Goal: Transaction & Acquisition: Download file/media

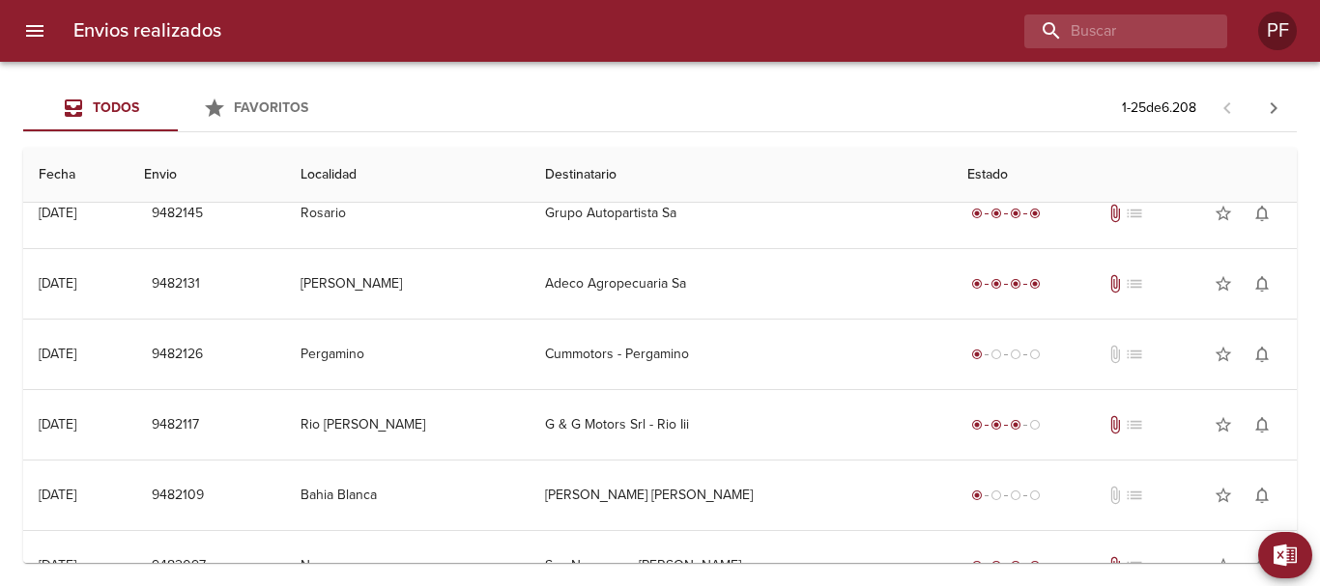
scroll to position [1403, 0]
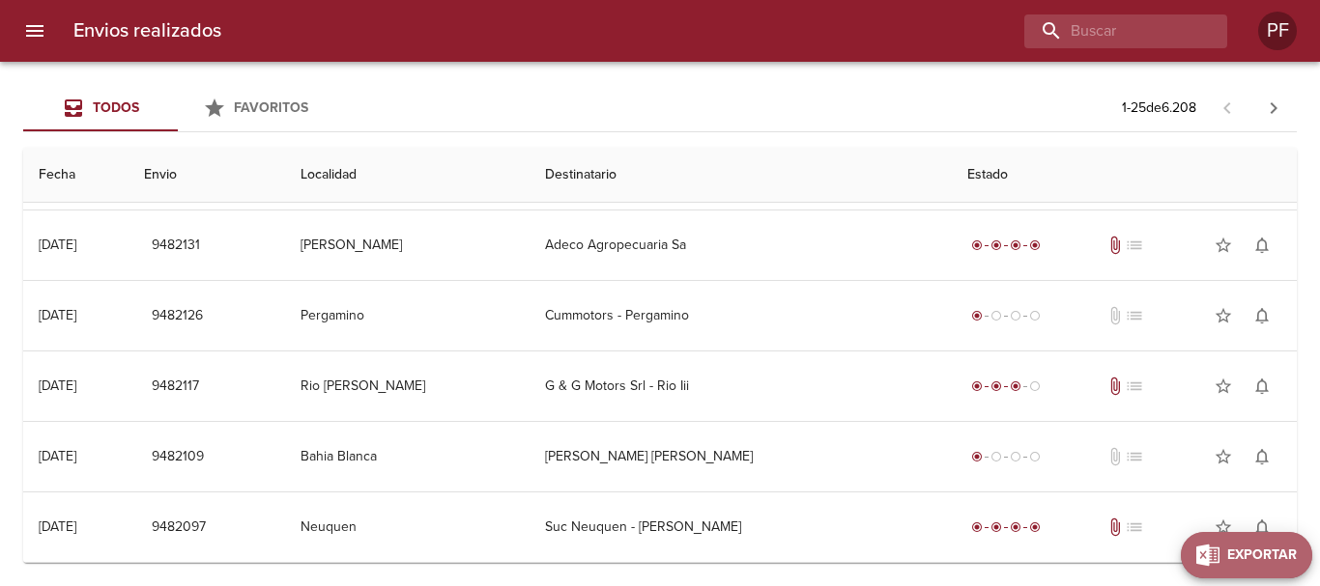
click at [1281, 566] on span "Exportar" at bounding box center [1262, 556] width 70 height 24
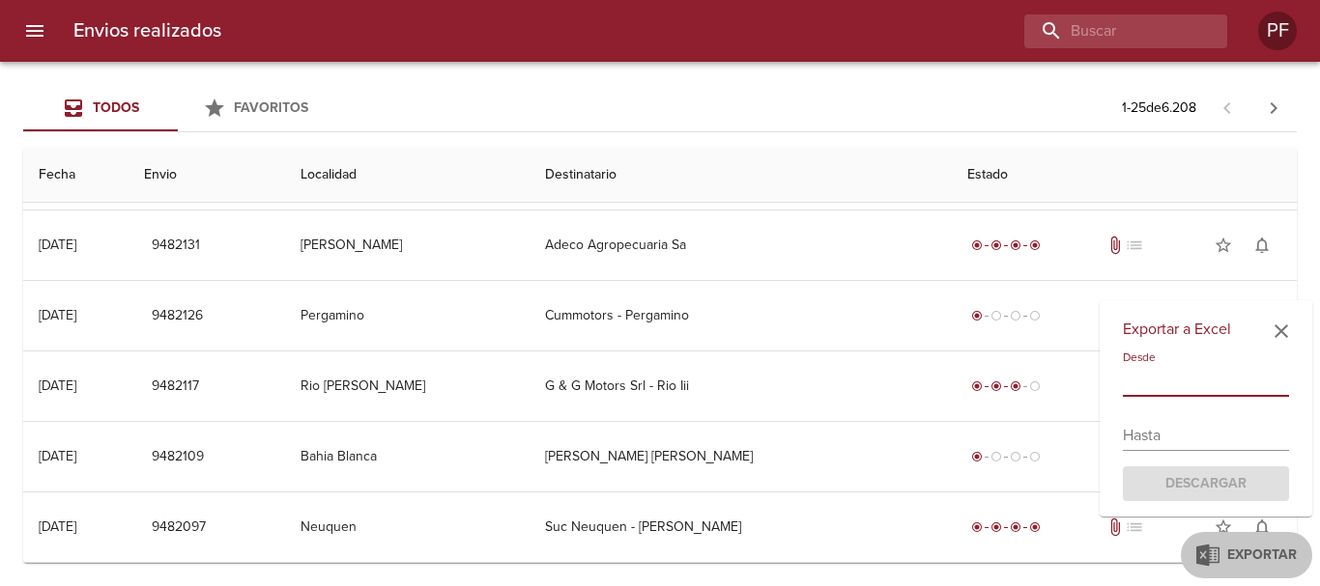
click at [1210, 378] on input "text" at bounding box center [1206, 381] width 166 height 31
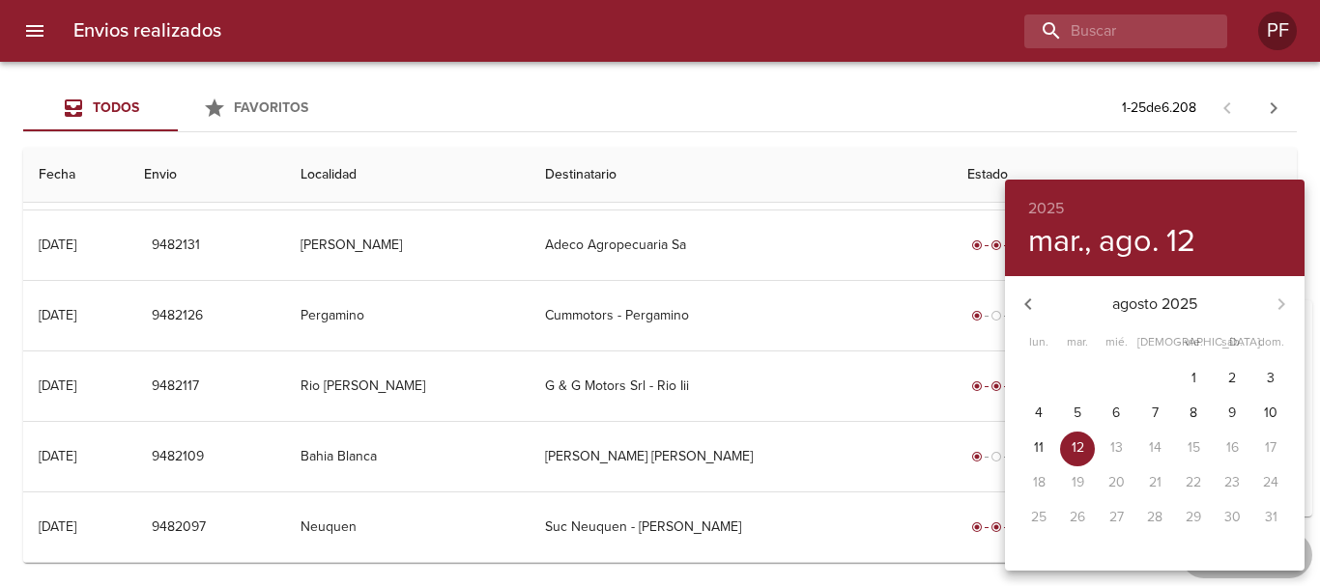
click at [1038, 442] on p "11" at bounding box center [1039, 448] width 10 height 19
type input "[DATE]"
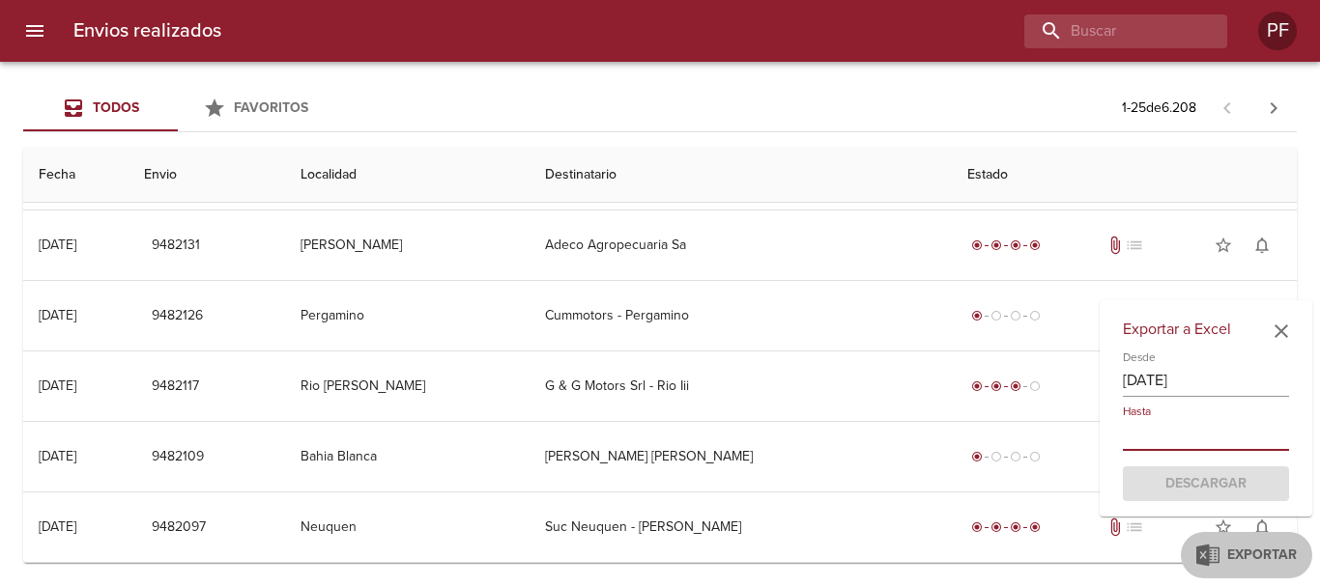
click at [1195, 441] on input "text" at bounding box center [1206, 435] width 166 height 31
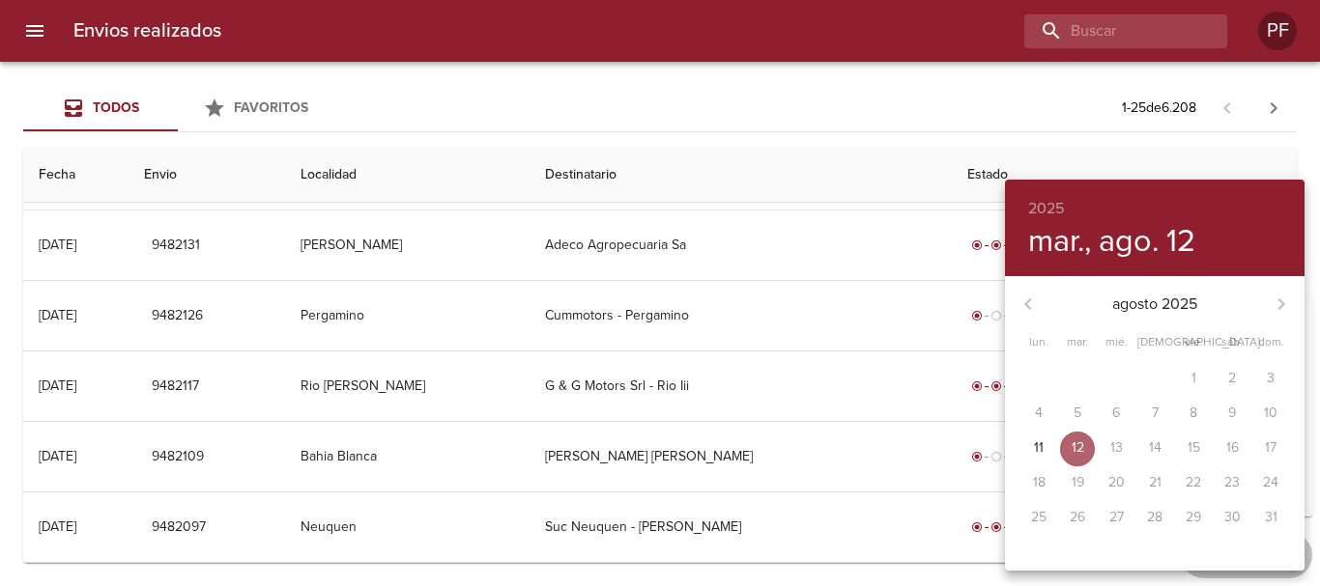
click at [1085, 441] on span "12" at bounding box center [1077, 448] width 35 height 19
type input "[DATE]"
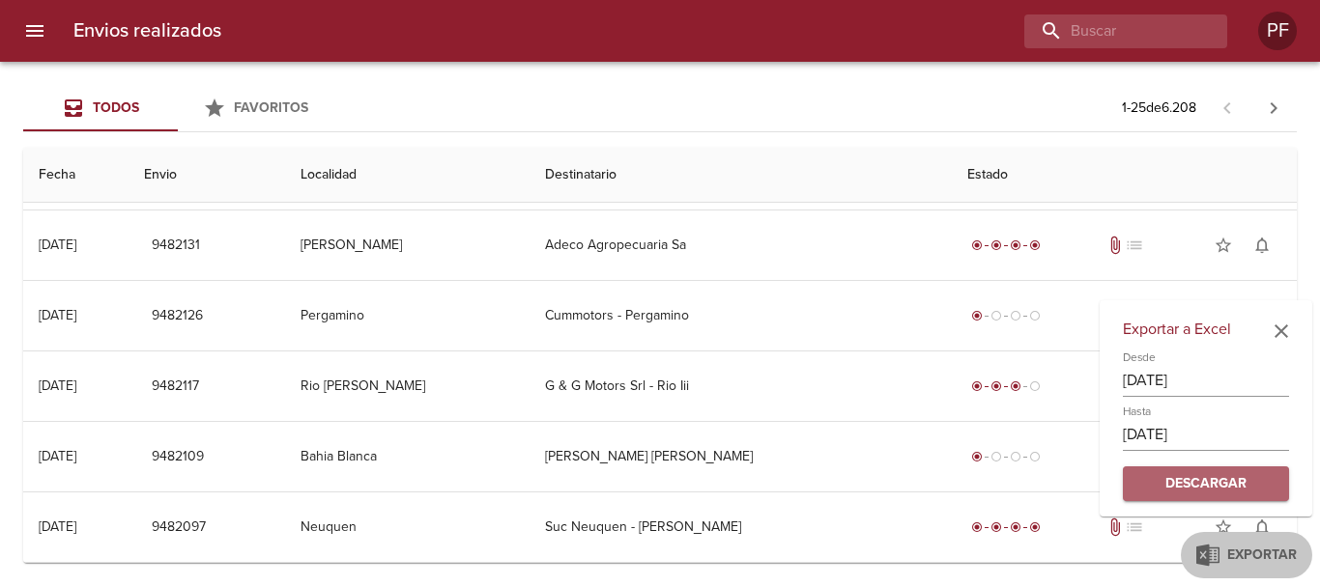
click at [1218, 485] on span "Descargar" at bounding box center [1205, 484] width 135 height 24
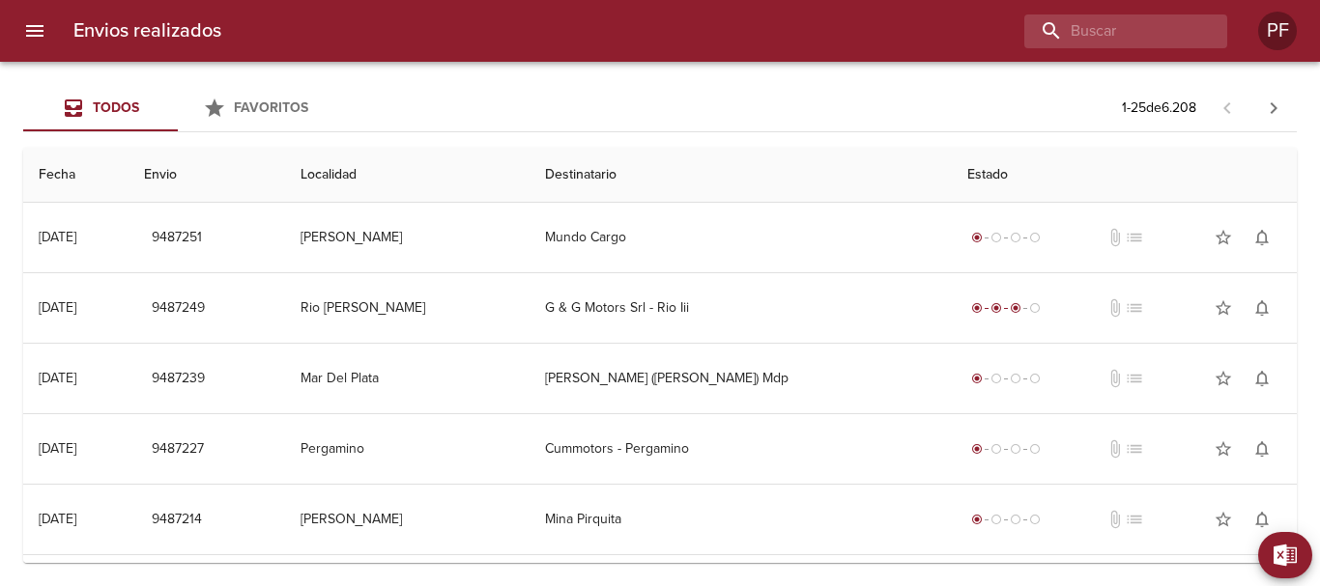
click at [33, 36] on icon "menu" at bounding box center [34, 31] width 17 height 12
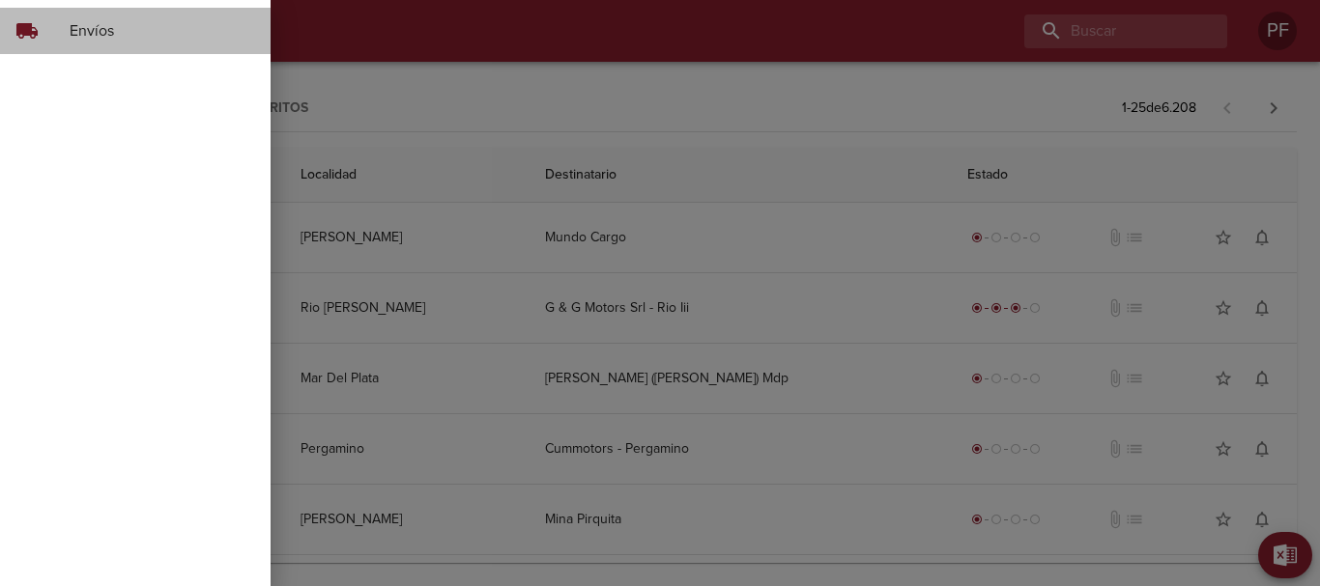
click at [33, 36] on span "local_shipping" at bounding box center [26, 30] width 23 height 23
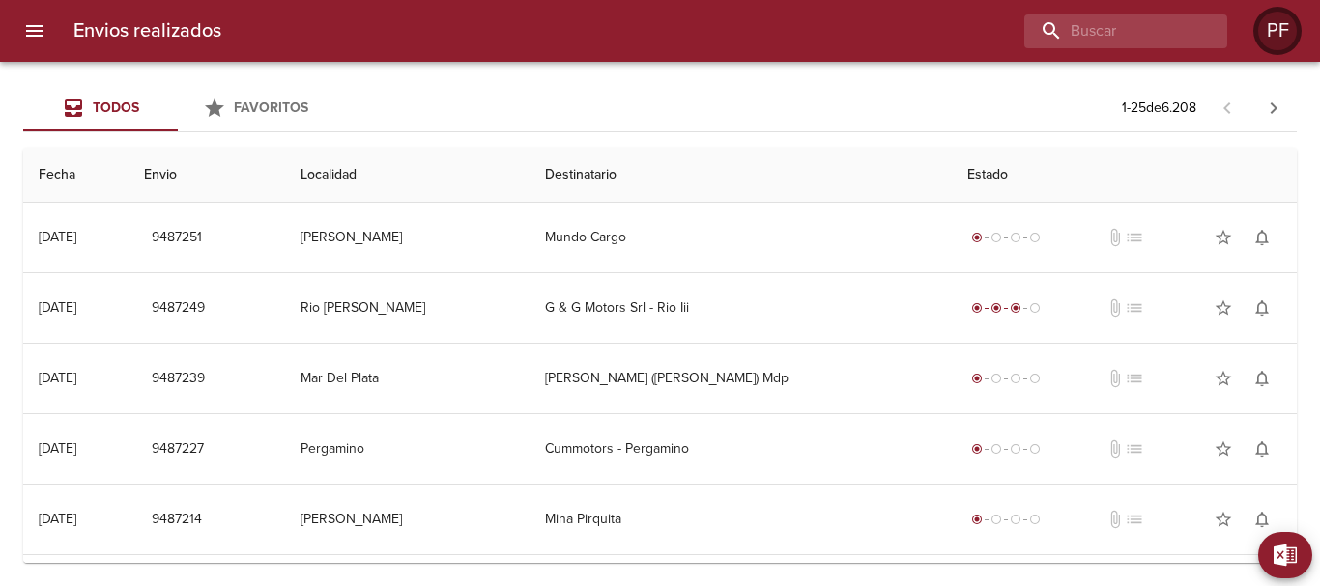
click at [1278, 44] on div "PF" at bounding box center [1277, 31] width 39 height 39
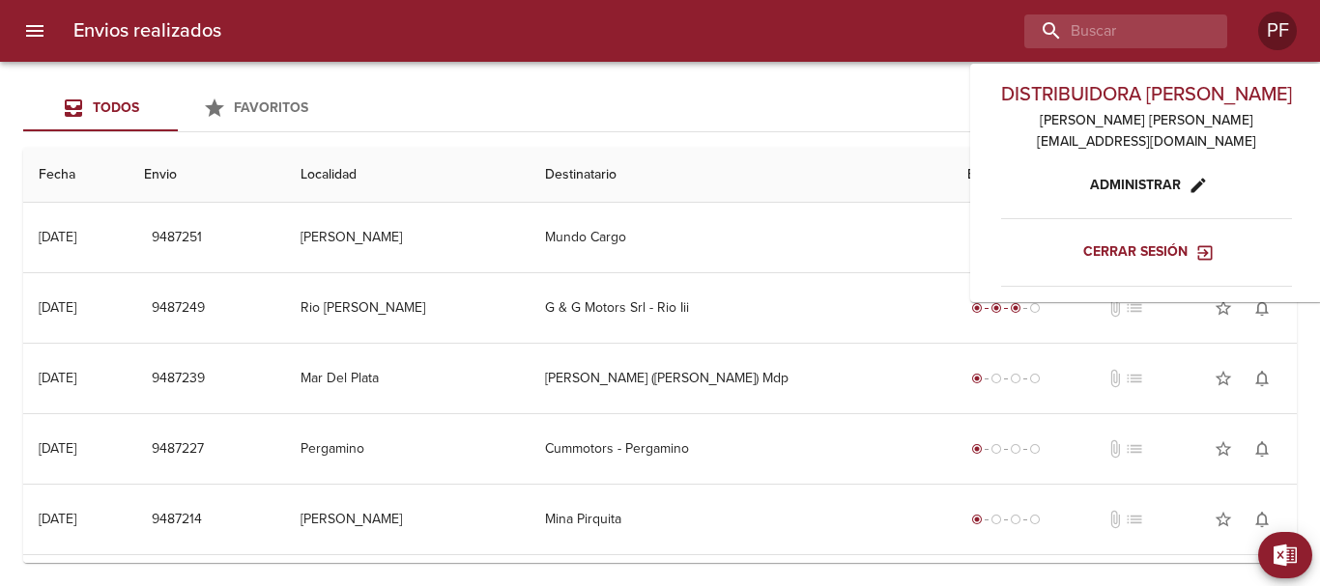
click at [808, 103] on div "Todos Favoritos 1 - 25 de 6.208" at bounding box center [659, 108] width 1273 height 46
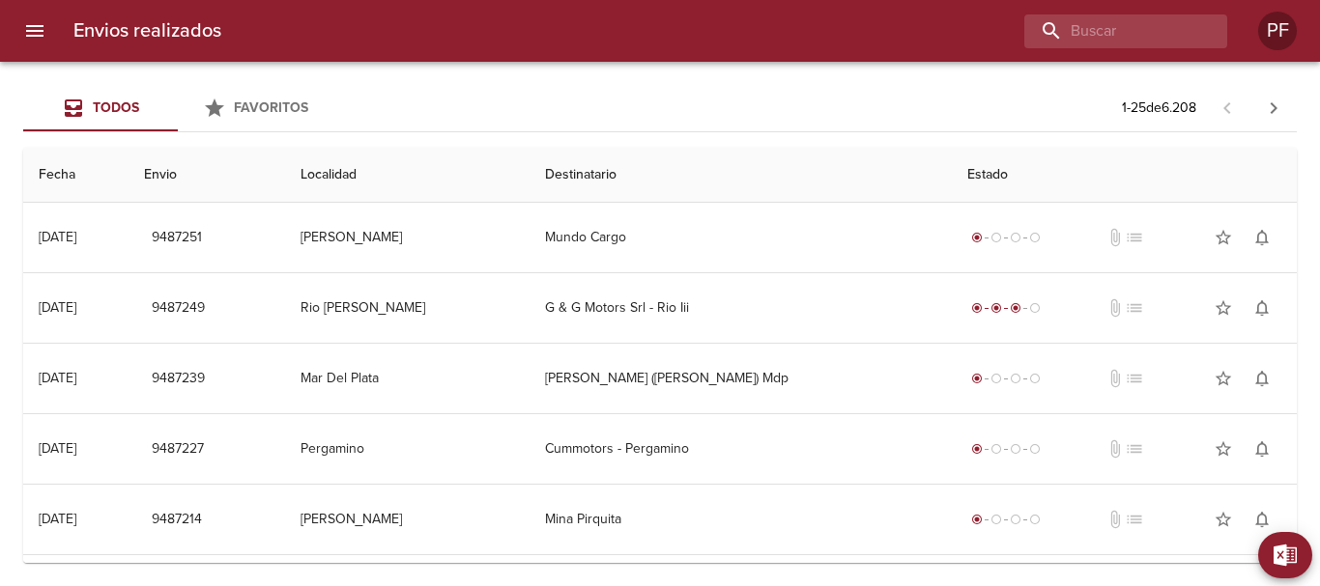
click at [143, 107] on span "Todos" at bounding box center [100, 109] width 131 height 24
